Goal: Find specific page/section: Find specific page/section

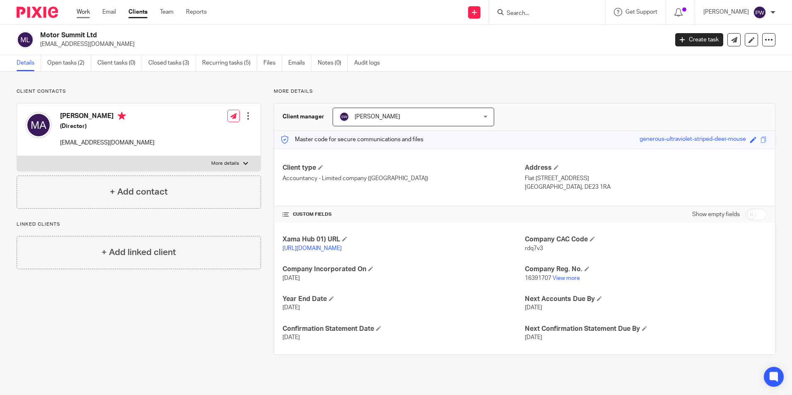
click at [79, 11] on link "Work" at bounding box center [83, 12] width 13 height 8
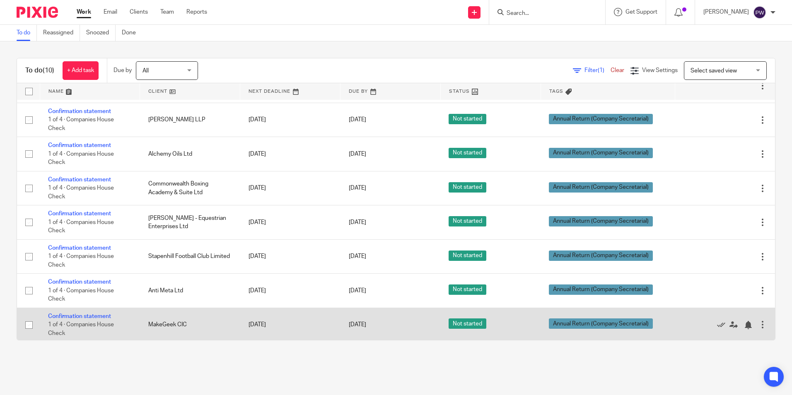
scroll to position [101, 0]
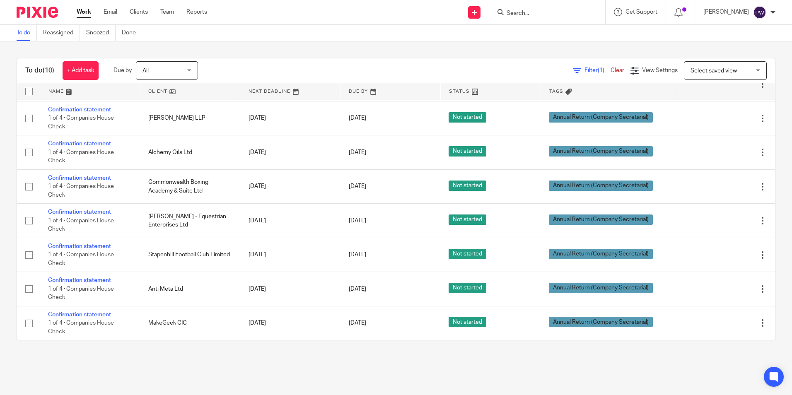
click at [524, 14] on input "Search" at bounding box center [543, 13] width 75 height 7
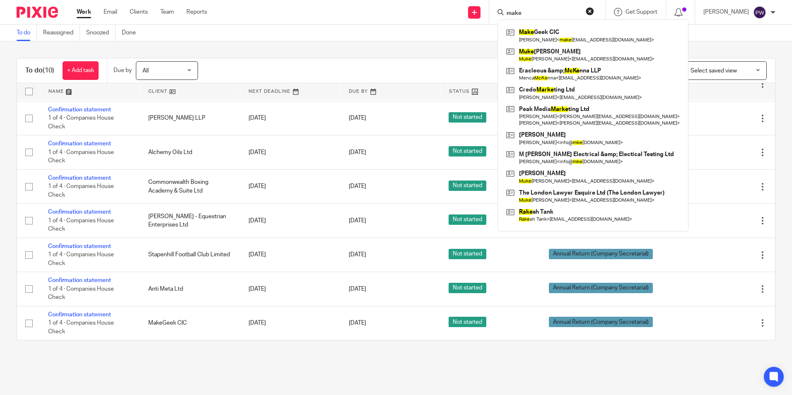
type input "make"
drag, startPoint x: 398, startPoint y: 369, endPoint x: 416, endPoint y: 380, distance: 20.7
click at [398, 370] on main "To do Reassigned Snoozed Done To do (10) + Add task Due by All All Today Tomorr…" at bounding box center [396, 197] width 792 height 395
